Goal: Obtain resource: Obtain resource

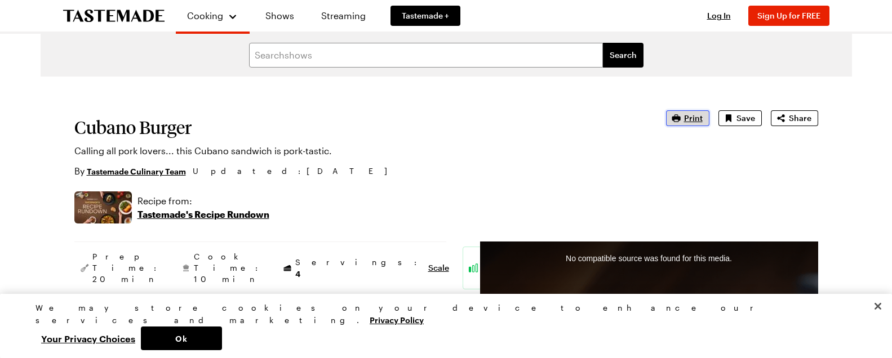
click at [695, 118] on span "Print" at bounding box center [693, 118] width 19 height 11
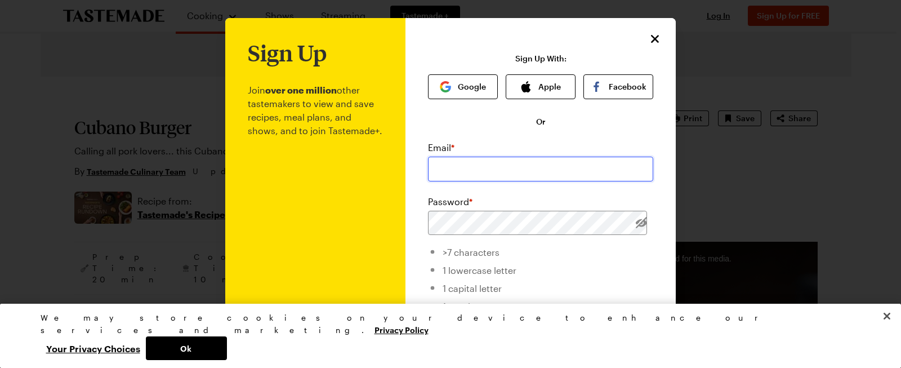
click at [524, 167] on input "email" at bounding box center [540, 169] width 225 height 25
type input "[EMAIL_ADDRESS][DOMAIN_NAME]"
click at [621, 83] on button "Facebook" at bounding box center [619, 86] width 70 height 25
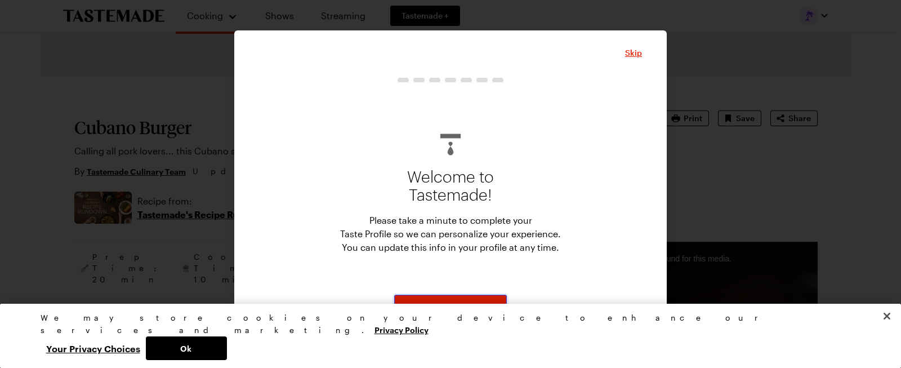
click at [461, 303] on button "Start" at bounding box center [450, 307] width 113 height 25
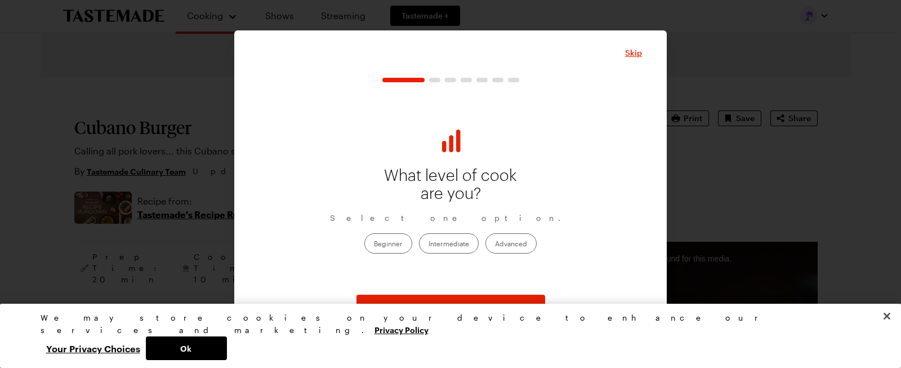
click at [400, 245] on label "Beginner" at bounding box center [389, 243] width 48 height 20
click at [374, 244] on input "Beginner" at bounding box center [374, 244] width 0 height 0
click at [451, 308] on span "Continue" at bounding box center [450, 306] width 35 height 11
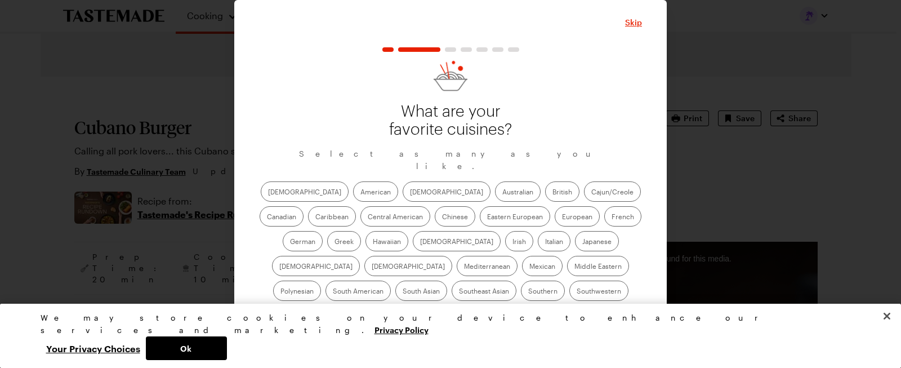
click at [457, 339] on span "Continue" at bounding box center [450, 344] width 35 height 11
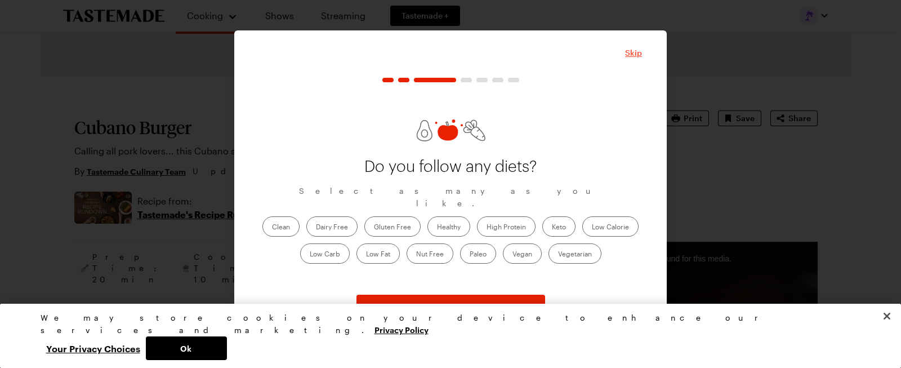
click at [637, 51] on span "Skip" at bounding box center [633, 52] width 17 height 11
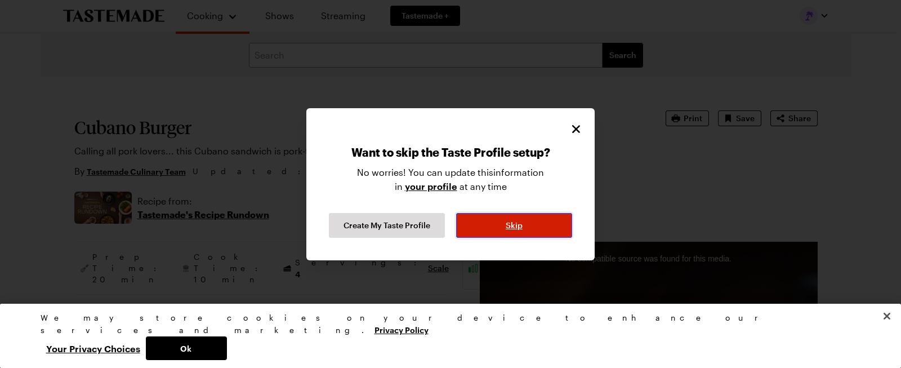
click at [510, 226] on span "Skip" at bounding box center [514, 225] width 17 height 11
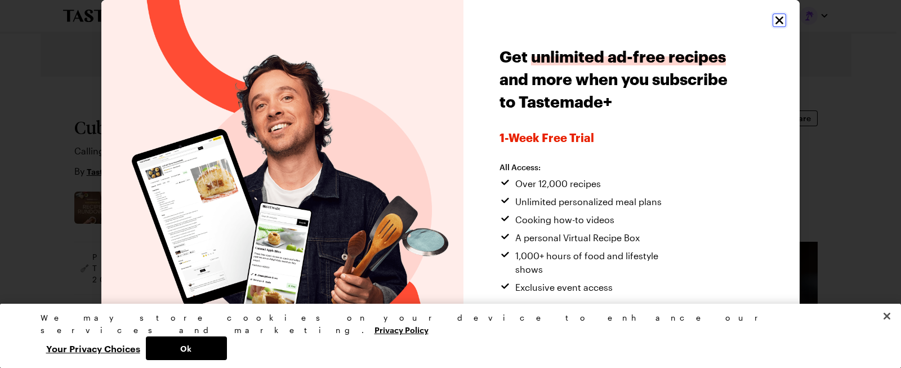
click at [773, 24] on icon "Close" at bounding box center [780, 21] width 14 height 14
type textarea "x"
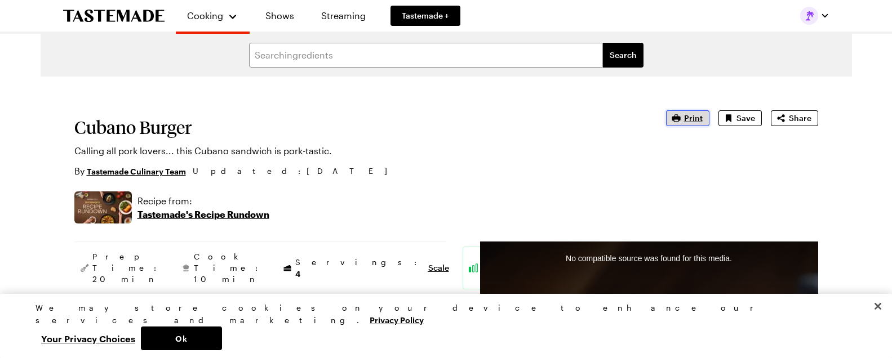
click at [692, 117] on span "Print" at bounding box center [693, 118] width 19 height 11
